Goal: Task Accomplishment & Management: Manage account settings

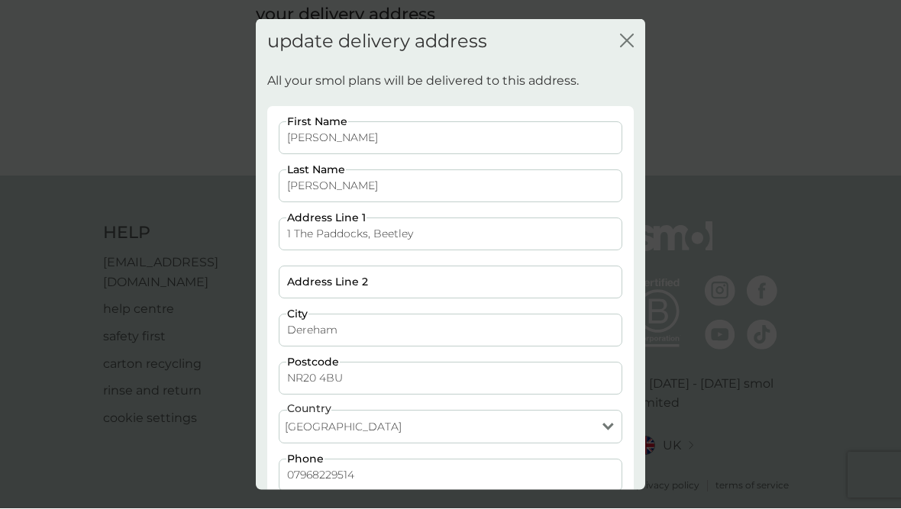
scroll to position [80, 0]
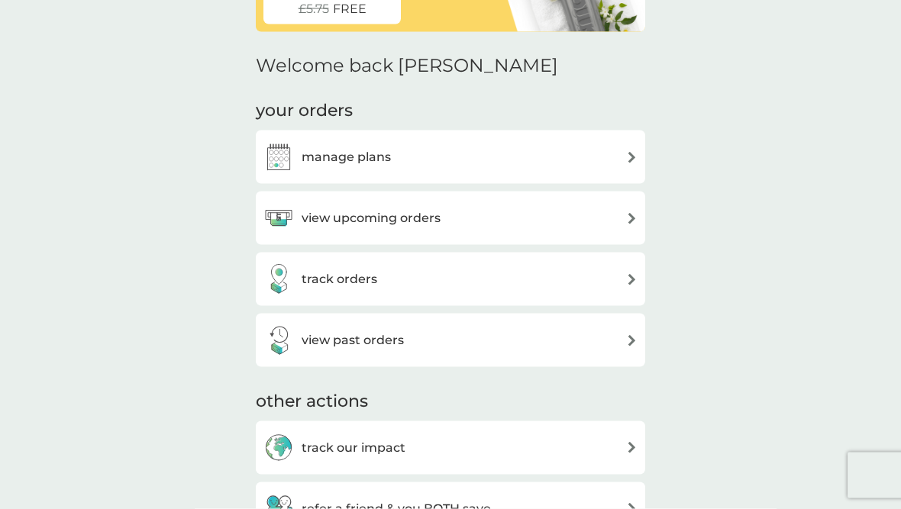
scroll to position [140, 0]
click at [626, 159] on img at bounding box center [631, 156] width 11 height 11
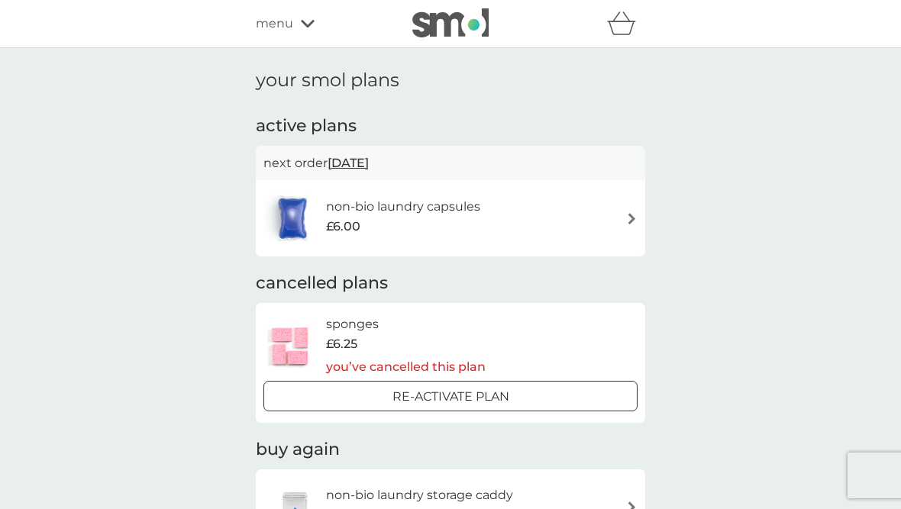
click at [634, 218] on img at bounding box center [631, 218] width 11 height 11
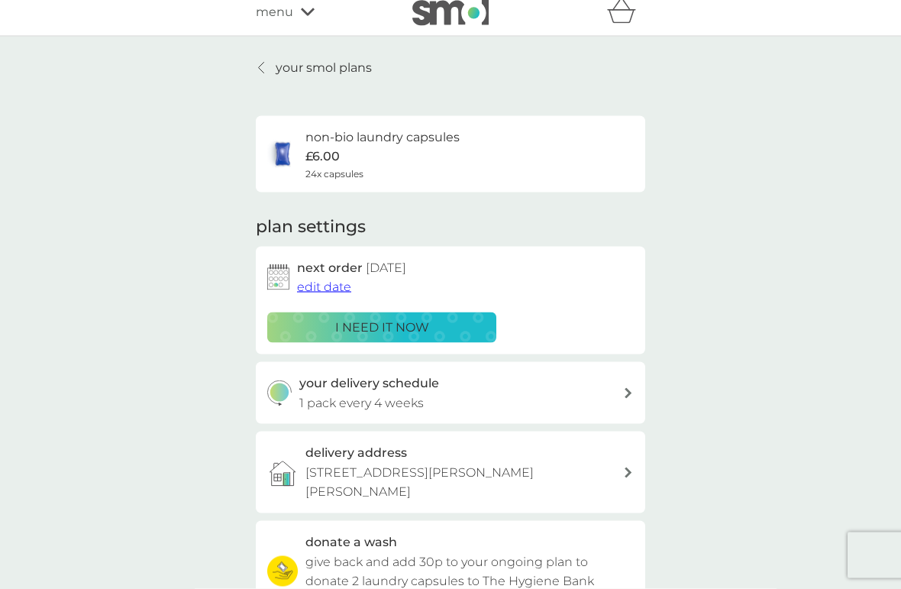
scroll to position [13, 0]
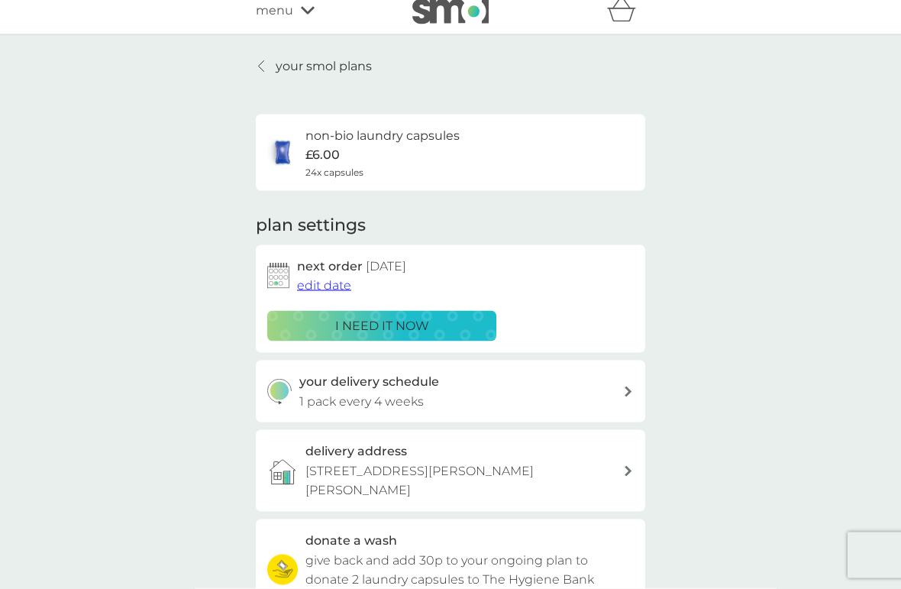
click at [265, 64] on div at bounding box center [261, 66] width 11 height 12
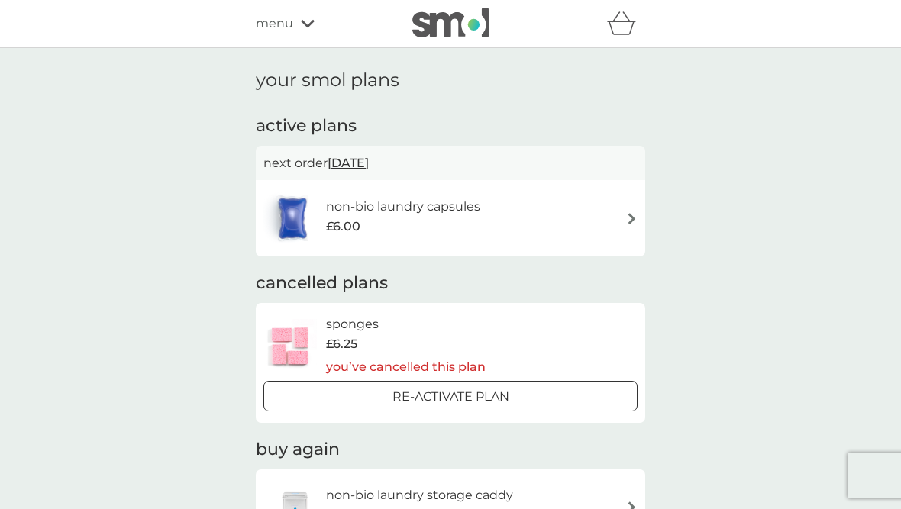
click at [637, 208] on div "non-bio laundry capsules £6.00" at bounding box center [450, 218] width 374 height 53
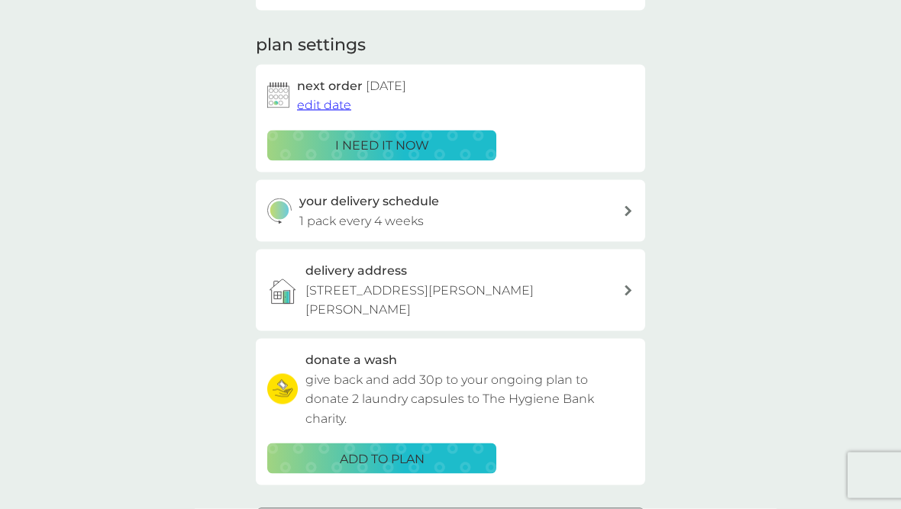
scroll to position [194, 0]
click at [631, 285] on icon at bounding box center [628, 290] width 8 height 11
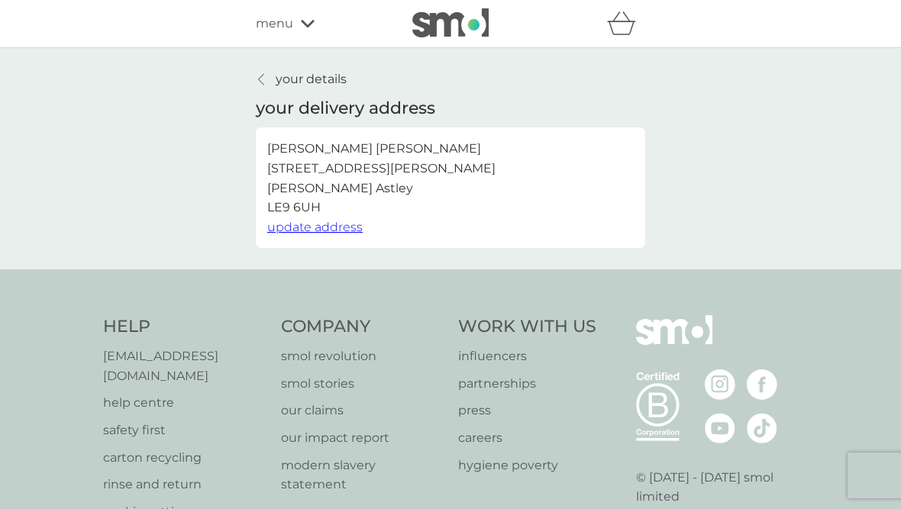
click at [346, 231] on span "update address" at bounding box center [314, 227] width 95 height 15
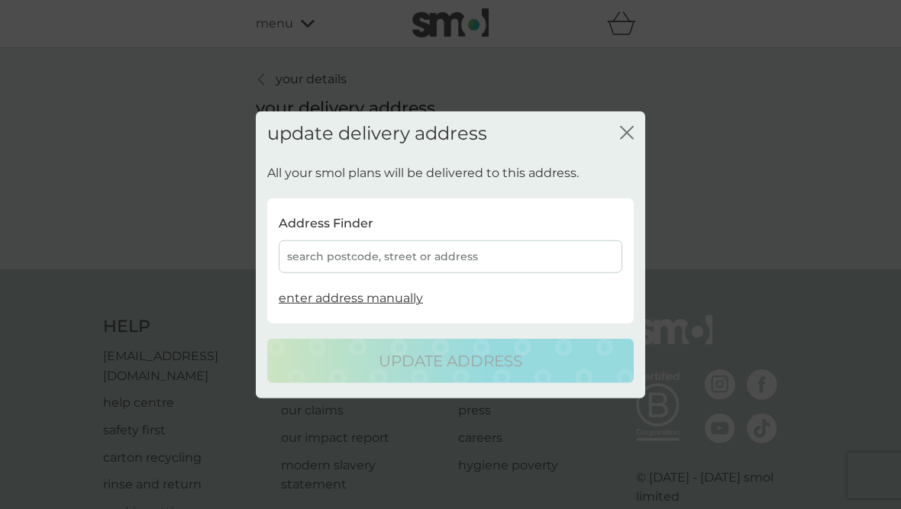
click at [318, 265] on div "search postcode, street or address" at bounding box center [451, 256] width 344 height 33
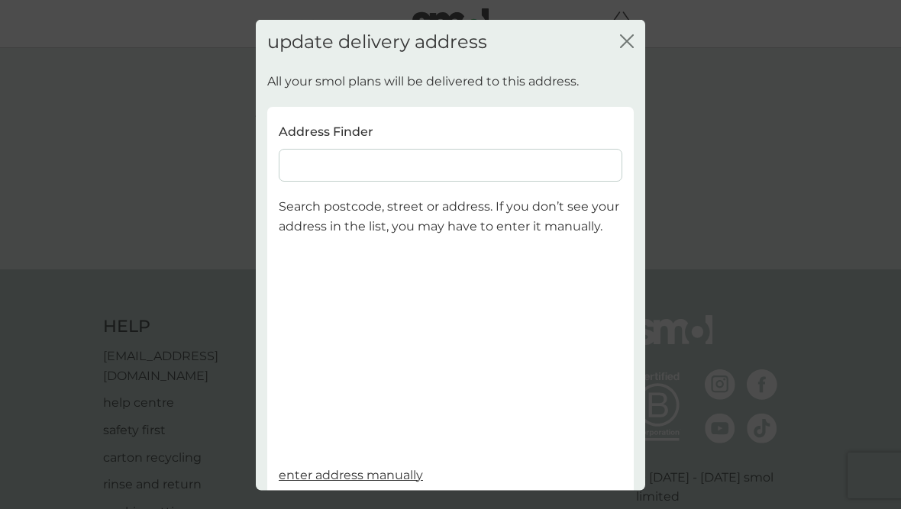
click at [302, 166] on input at bounding box center [451, 165] width 344 height 33
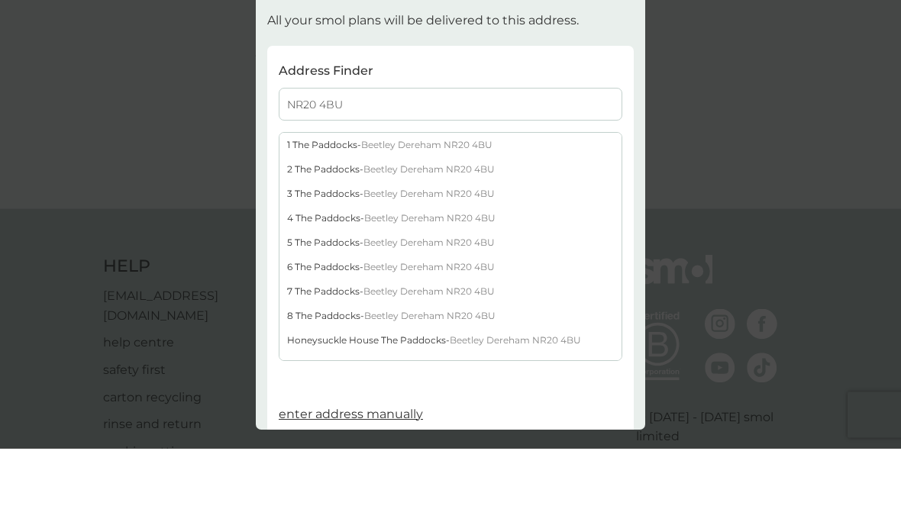
type input "NR20 4BU"
click at [453, 200] on span "Beetley Dereham NR20 4BU" at bounding box center [426, 205] width 131 height 11
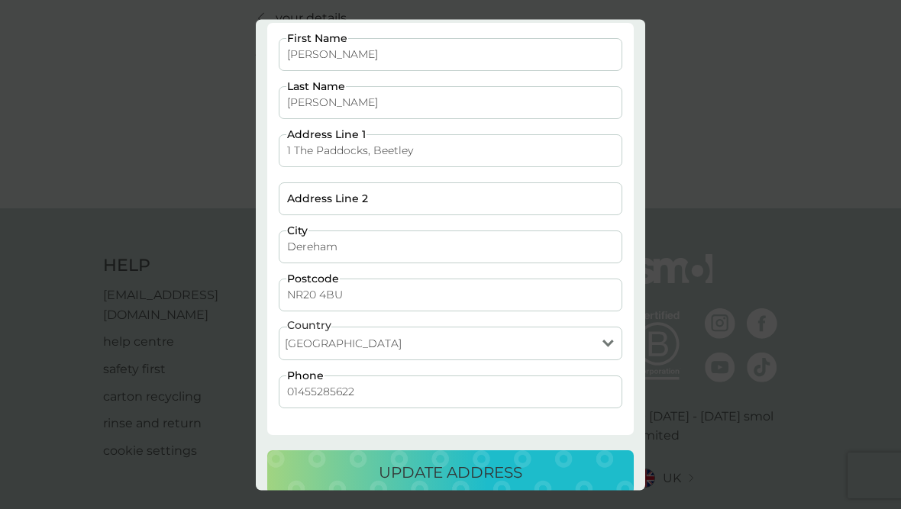
scroll to position [83, 0]
click at [376, 397] on input "01455285622" at bounding box center [451, 392] width 344 height 33
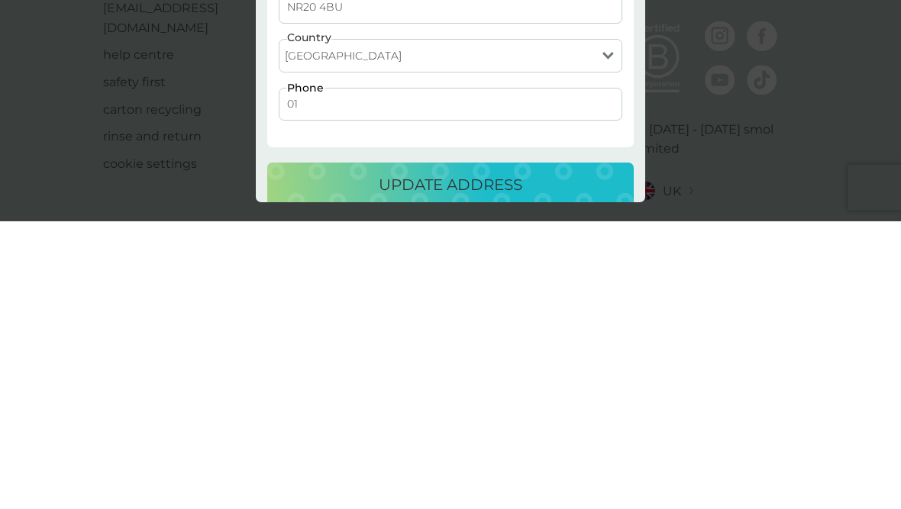
type input "0"
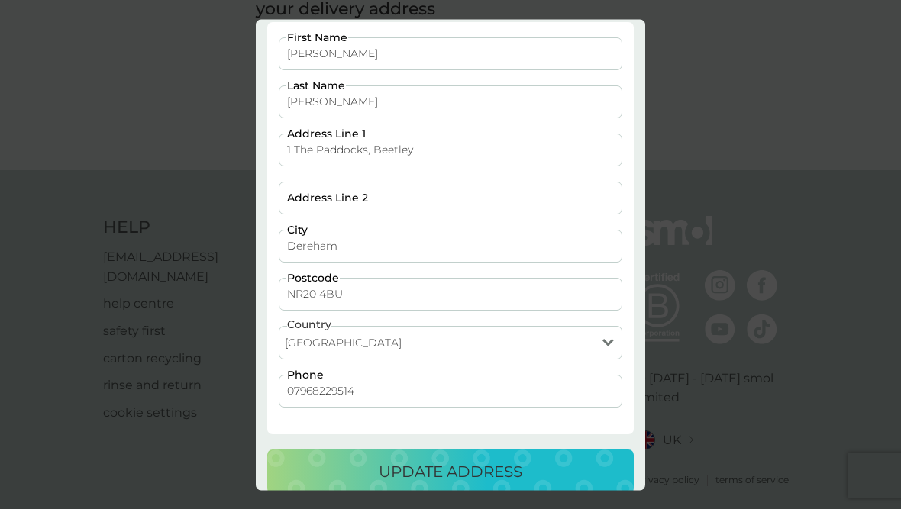
scroll to position [83, 0]
type input "07968229514"
click at [563, 463] on div "update address" at bounding box center [450, 472] width 336 height 24
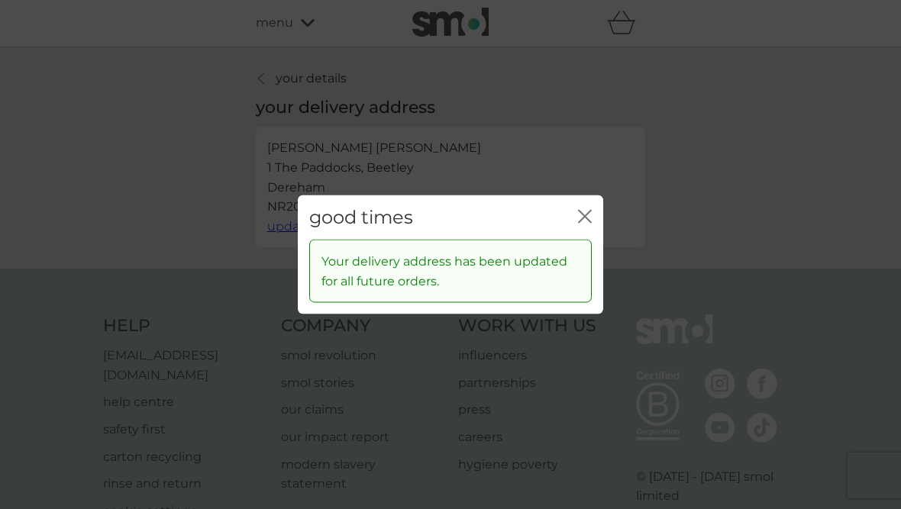
scroll to position [0, 0]
